Goal: Task Accomplishment & Management: Use online tool/utility

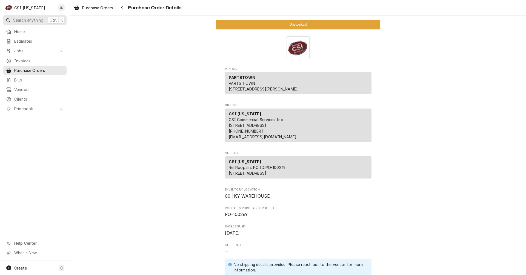
scroll to position [575, 0]
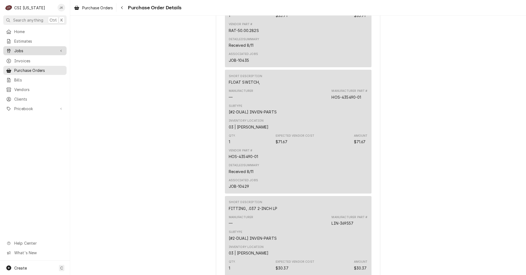
click at [22, 51] on span "Jobs" at bounding box center [34, 51] width 41 height 6
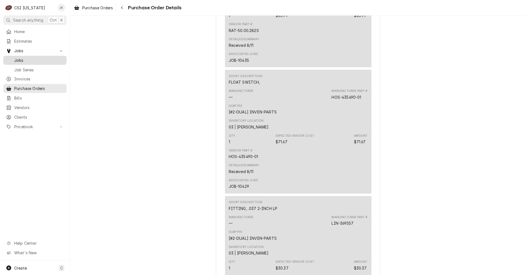
click at [24, 56] on link "Jobs" at bounding box center [34, 60] width 63 height 9
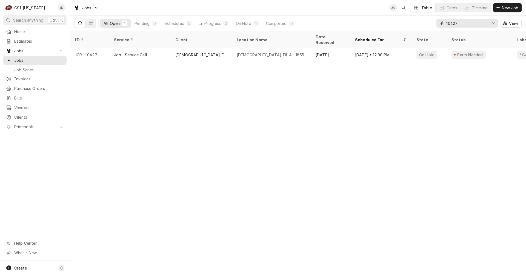
drag, startPoint x: 461, startPoint y: 23, endPoint x: 442, endPoint y: 22, distance: 18.9
click at [442, 22] on div "10427" at bounding box center [466, 23] width 61 height 9
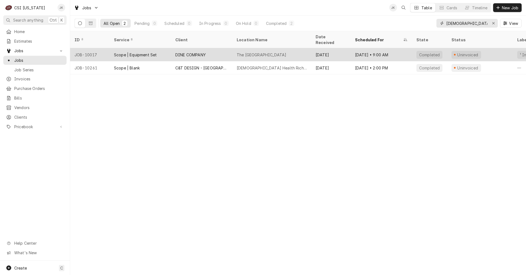
type input "baptist"
click at [208, 48] on div "DINE COMPANY" at bounding box center [201, 54] width 61 height 13
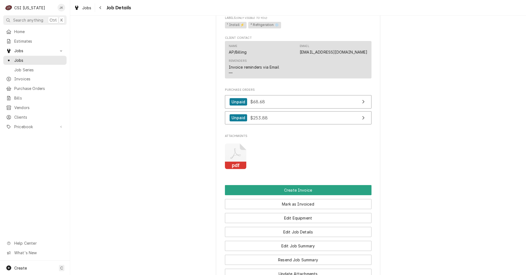
scroll to position [383, 0]
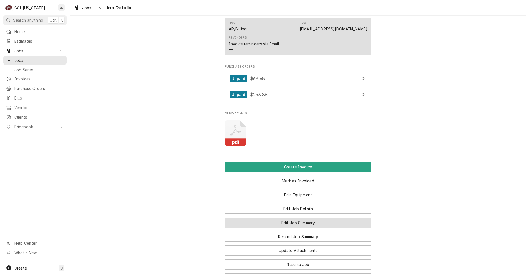
click at [261, 228] on button "Edit Job Summary" at bounding box center [298, 223] width 146 height 10
